Goal: Find specific page/section: Find specific page/section

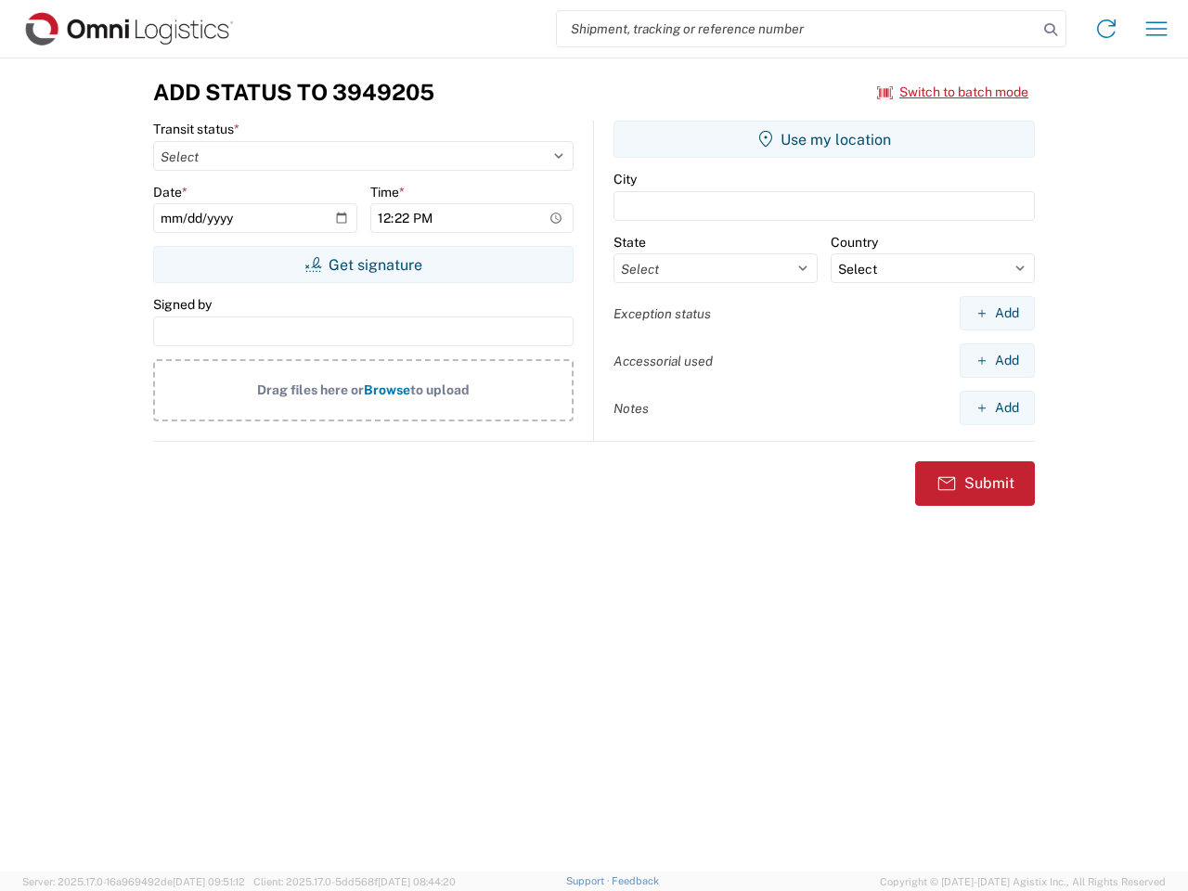
click at [797, 29] on input "search" at bounding box center [797, 28] width 481 height 35
click at [1051, 30] on icon at bounding box center [1051, 30] width 26 height 26
click at [1106, 29] on icon at bounding box center [1106, 29] width 30 height 30
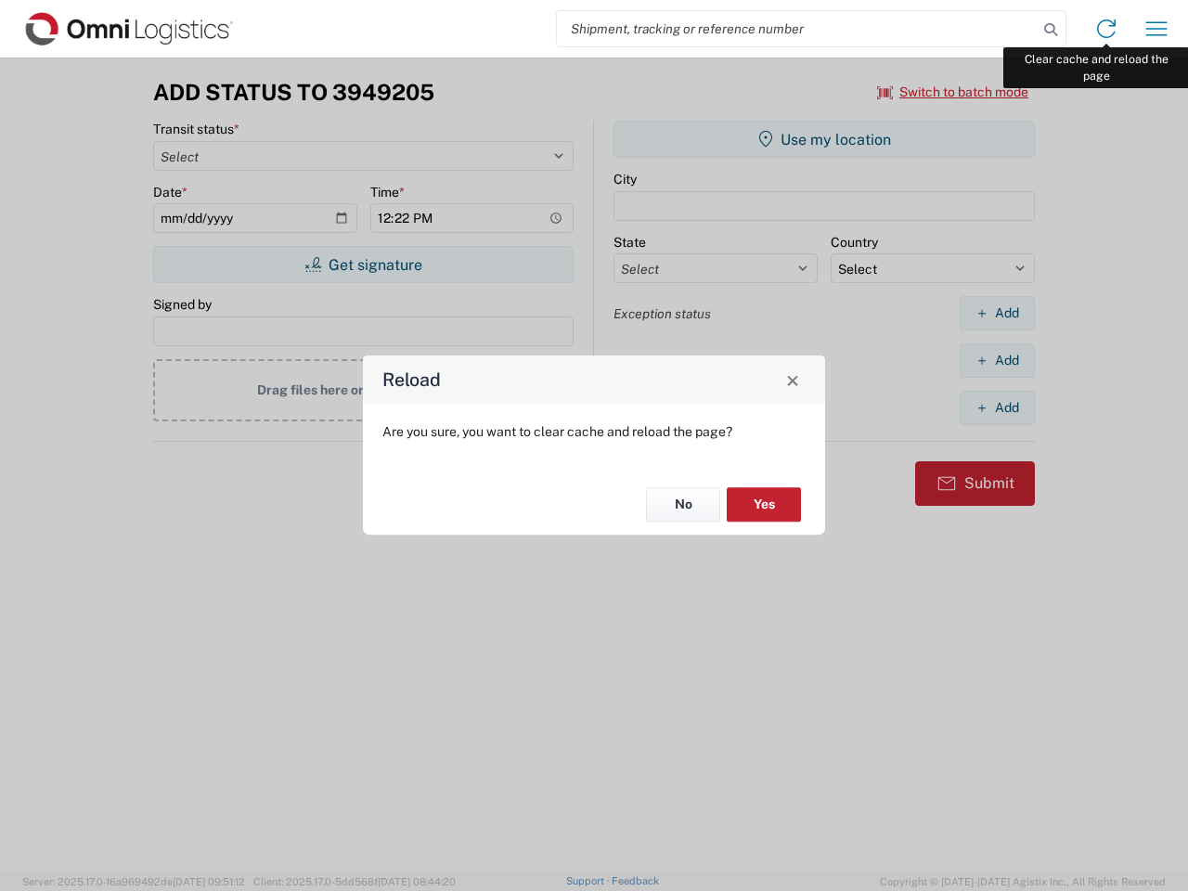
click at [1156, 29] on div "Reload Are you sure, you want to clear cache and reload the page? No Yes" at bounding box center [594, 445] width 1188 height 891
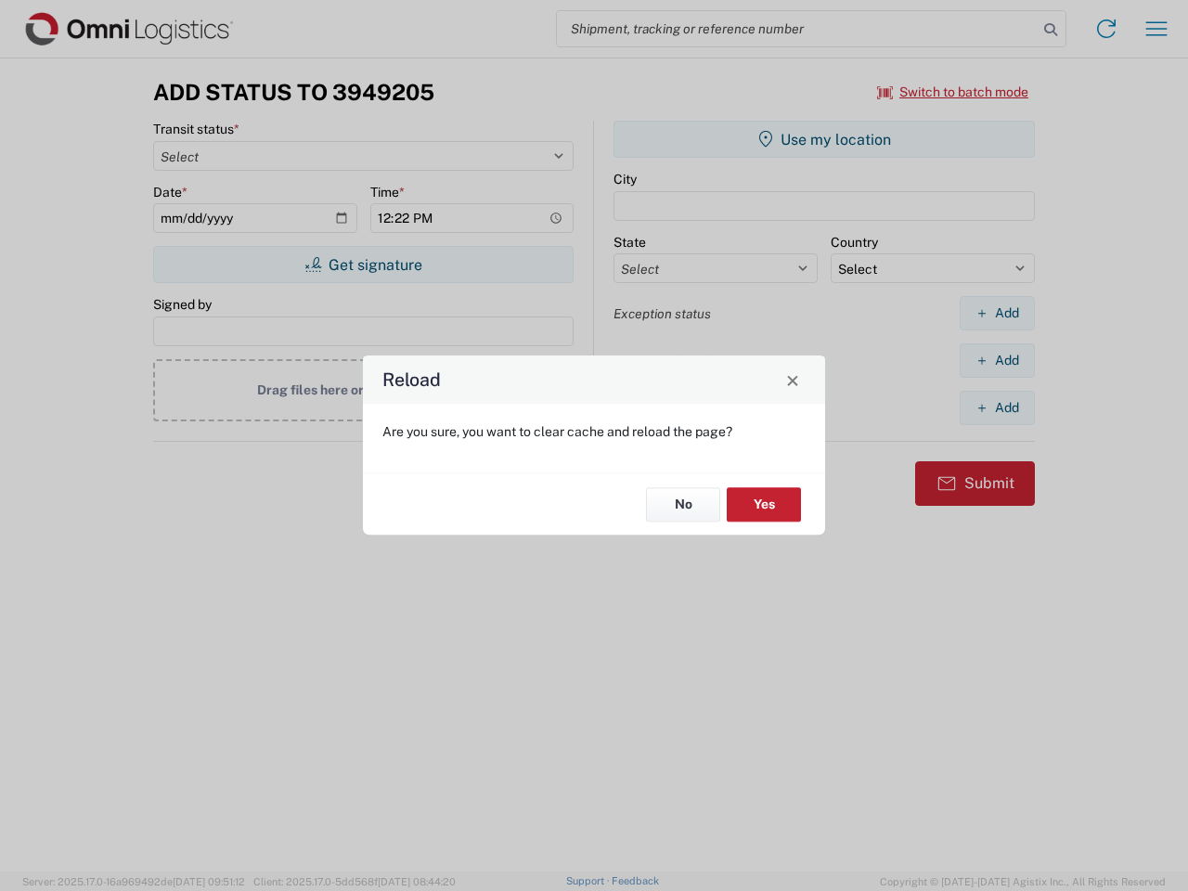
click at [953, 92] on div "Reload Are you sure, you want to clear cache and reload the page? No Yes" at bounding box center [594, 445] width 1188 height 891
click at [363, 264] on div "Reload Are you sure, you want to clear cache and reload the page? No Yes" at bounding box center [594, 445] width 1188 height 891
click at [824, 139] on div "Reload Are you sure, you want to clear cache and reload the page? No Yes" at bounding box center [594, 445] width 1188 height 891
click at [997, 313] on div "Reload Are you sure, you want to clear cache and reload the page? No Yes" at bounding box center [594, 445] width 1188 height 891
click at [997, 360] on div "Reload Are you sure, you want to clear cache and reload the page? No Yes" at bounding box center [594, 445] width 1188 height 891
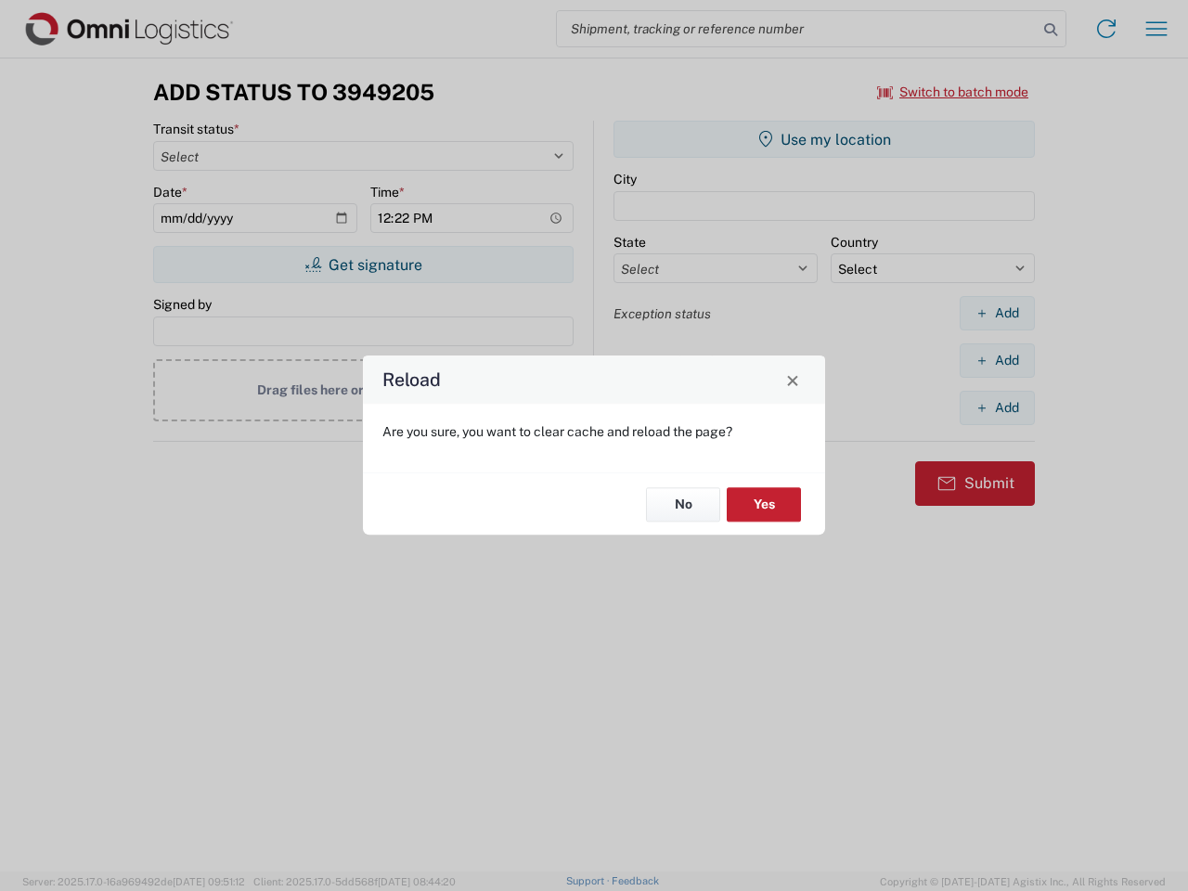
click at [997, 407] on div "Reload Are you sure, you want to clear cache and reload the page? No Yes" at bounding box center [594, 445] width 1188 height 891
